Goal: Task Accomplishment & Management: Complete application form

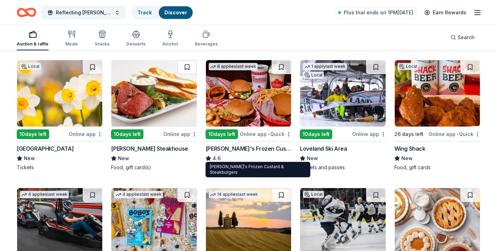
scroll to position [610, 0]
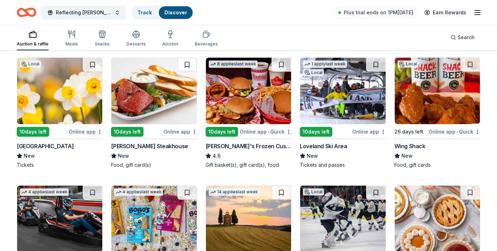
click at [262, 97] on img at bounding box center [248, 91] width 85 height 66
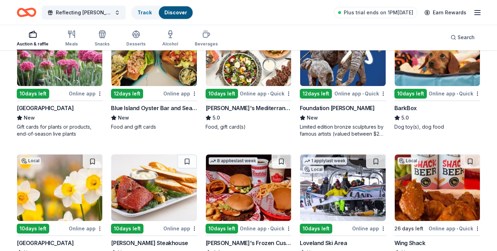
scroll to position [514, 0]
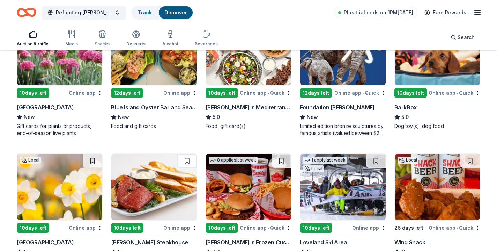
click at [426, 209] on img at bounding box center [437, 187] width 85 height 66
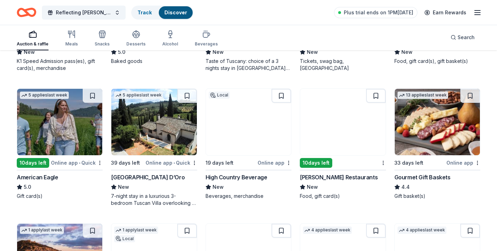
scroll to position [843, 0]
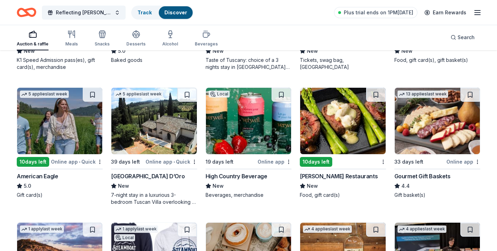
click at [243, 119] on img at bounding box center [248, 121] width 85 height 66
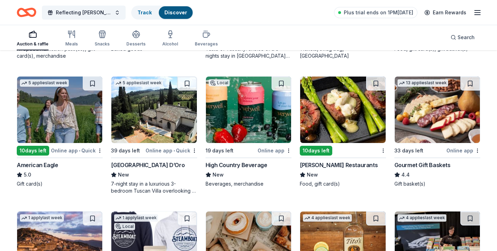
scroll to position [851, 0]
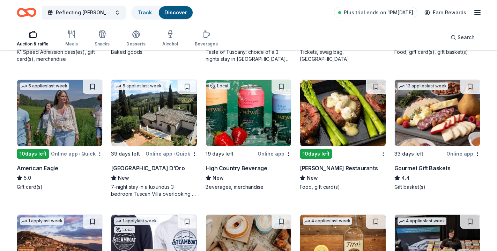
click at [424, 123] on img at bounding box center [437, 113] width 85 height 66
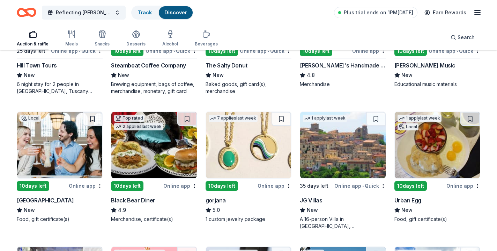
scroll to position [1089, 0]
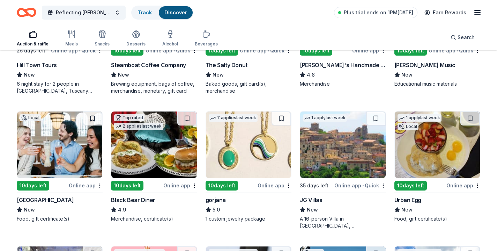
click at [48, 152] on img at bounding box center [59, 144] width 85 height 66
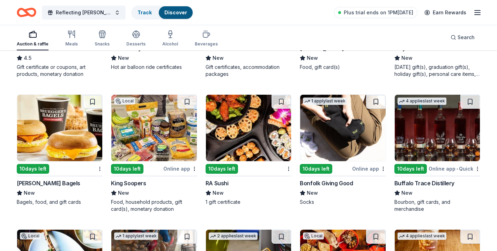
scroll to position [1402, 0]
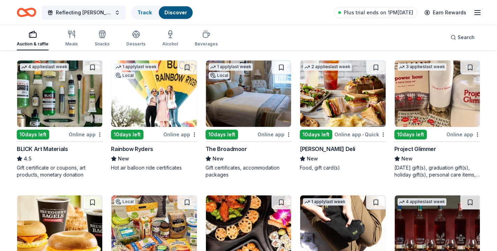
click at [135, 95] on img at bounding box center [153, 93] width 85 height 66
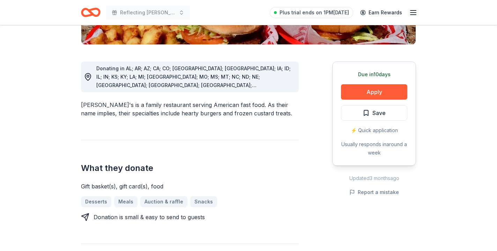
scroll to position [189, 0]
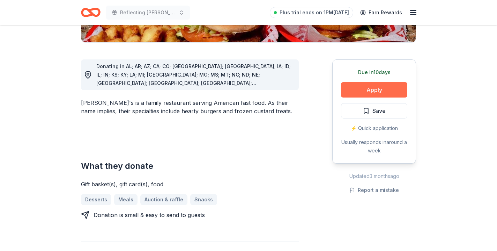
click at [383, 82] on button "Apply" at bounding box center [374, 89] width 66 height 15
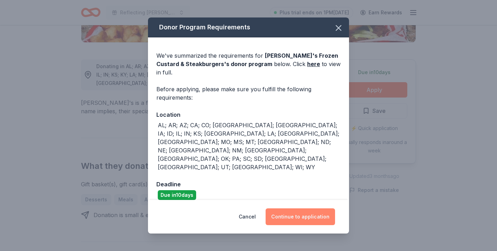
click at [303, 208] on button "Continue to application" at bounding box center [300, 216] width 69 height 17
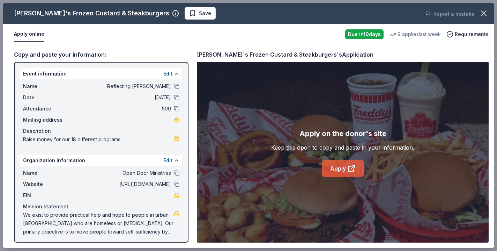
click at [350, 170] on icon at bounding box center [351, 168] width 8 height 8
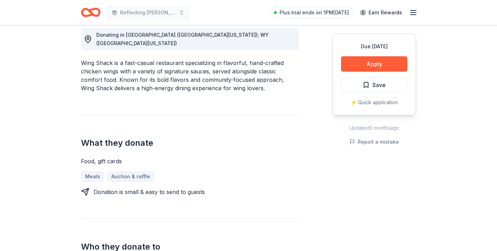
scroll to position [203, 0]
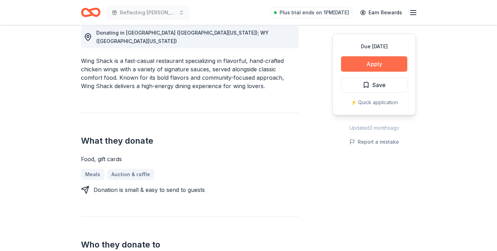
click at [371, 61] on button "Apply" at bounding box center [374, 63] width 66 height 15
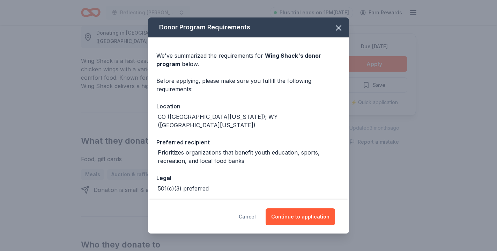
scroll to position [0, 0]
click at [252, 217] on button "Cancel" at bounding box center [247, 216] width 17 height 17
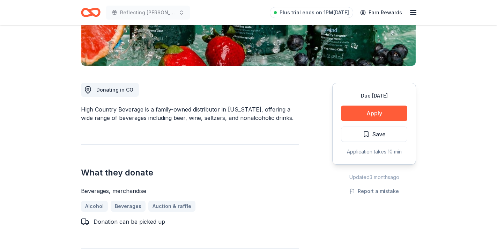
scroll to position [163, 0]
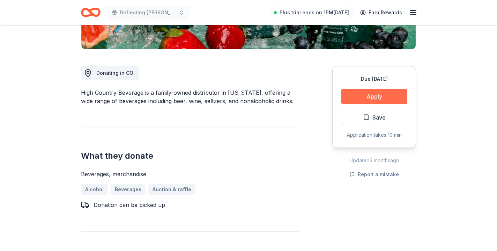
click at [376, 97] on button "Apply" at bounding box center [374, 96] width 66 height 15
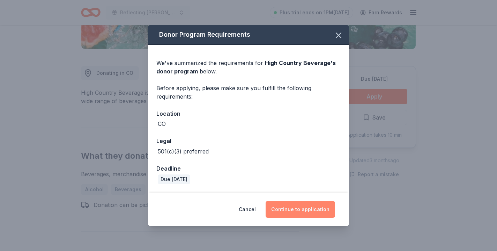
click at [317, 210] on button "Continue to application" at bounding box center [300, 209] width 69 height 17
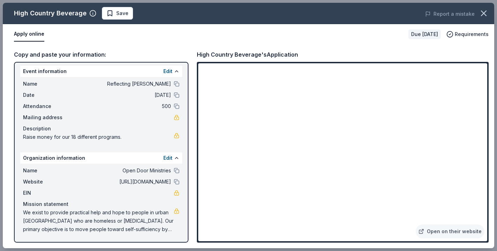
scroll to position [2, 0]
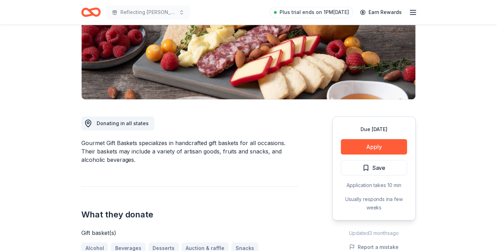
scroll to position [111, 0]
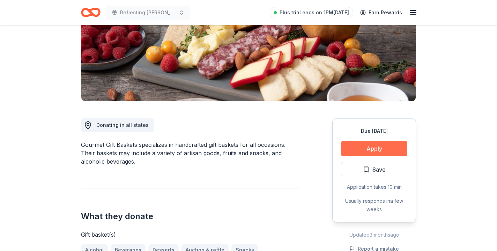
click at [392, 152] on button "Apply" at bounding box center [374, 148] width 66 height 15
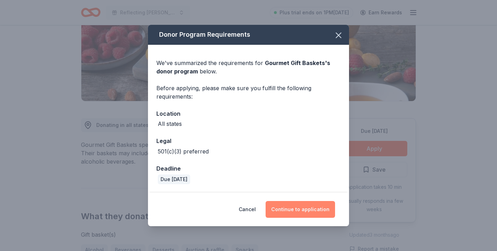
click at [300, 214] on button "Continue to application" at bounding box center [300, 209] width 69 height 17
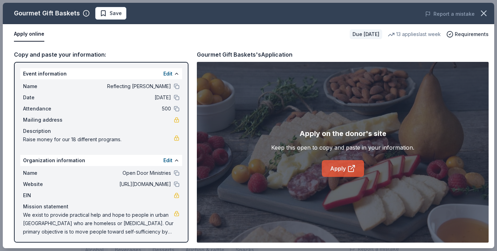
click at [337, 170] on link "Apply" at bounding box center [343, 168] width 42 height 17
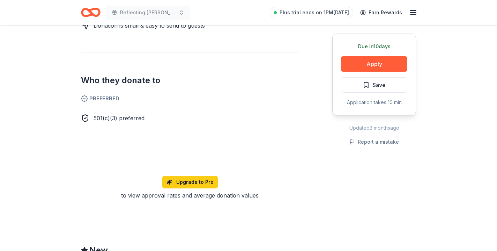
scroll to position [356, 0]
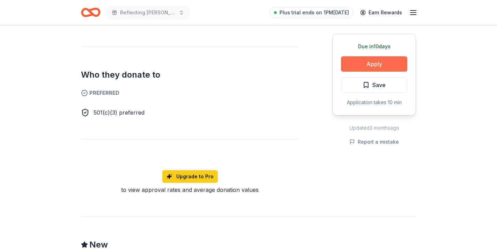
click at [389, 66] on button "Apply" at bounding box center [374, 63] width 66 height 15
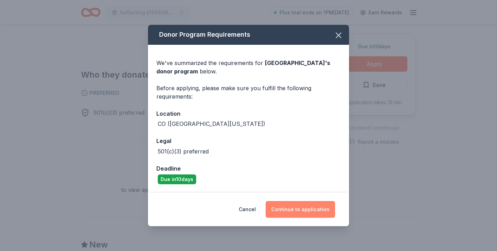
click at [314, 207] on button "Continue to application" at bounding box center [300, 209] width 69 height 17
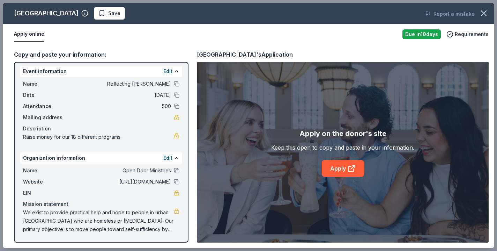
scroll to position [2, 0]
click at [344, 163] on link "Apply" at bounding box center [343, 168] width 42 height 17
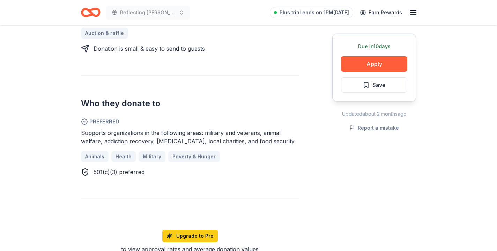
scroll to position [316, 0]
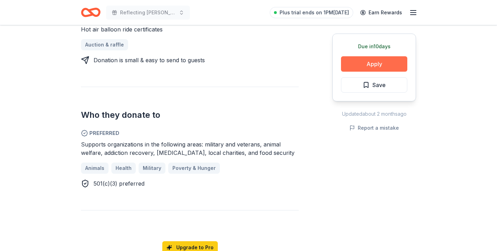
click at [385, 63] on button "Apply" at bounding box center [374, 63] width 66 height 15
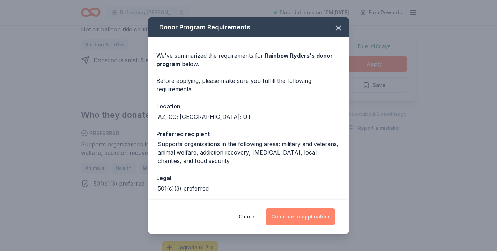
click at [297, 213] on button "Continue to application" at bounding box center [300, 216] width 69 height 17
